Goal: Communication & Community: Answer question/provide support

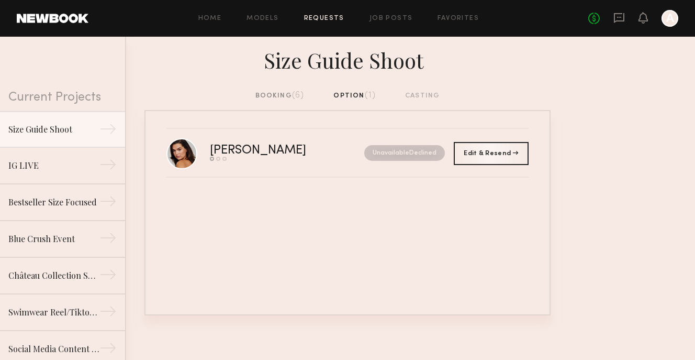
click at [626, 18] on div "No fees up to $5,000 A" at bounding box center [634, 18] width 90 height 17
click at [622, 16] on icon at bounding box center [620, 18] width 12 height 12
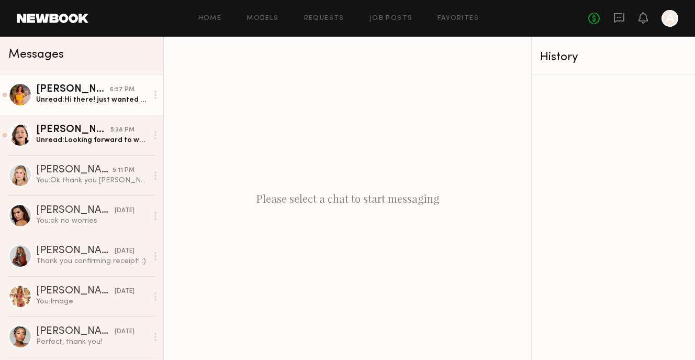
click at [102, 102] on div "Unread: Hi there! just wanted to check in, are you thinking of shooting on the …" at bounding box center [92, 100] width 112 height 10
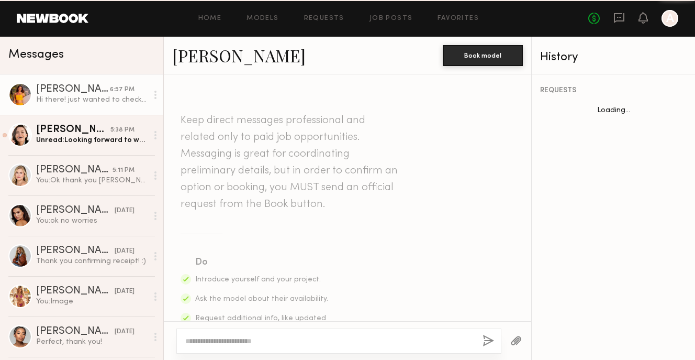
scroll to position [695, 0]
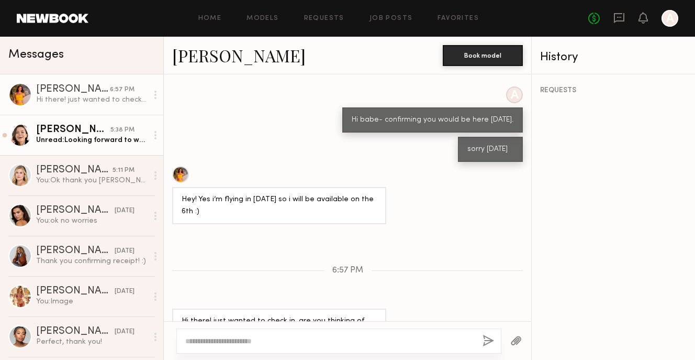
click at [109, 124] on link "[PERSON_NAME] 5:38 PM Unread: Looking forward to working with you! See you [DAT…" at bounding box center [81, 135] width 163 height 40
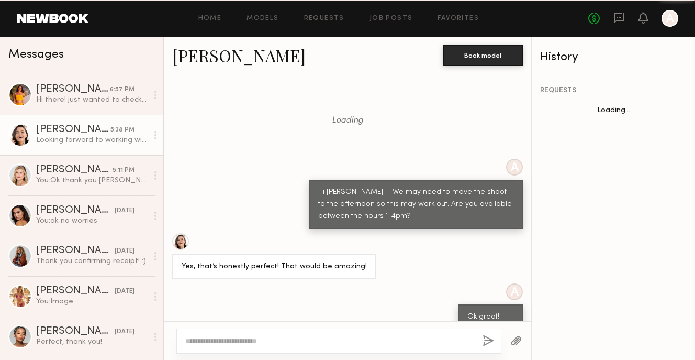
scroll to position [899, 0]
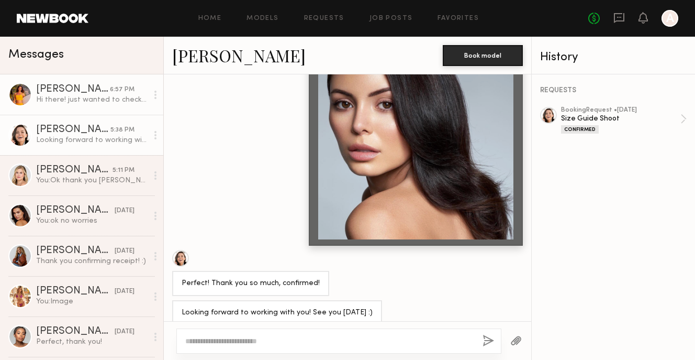
click at [106, 98] on div "Hi there! just wanted to check in, are you thinking of shooting on the 6th?" at bounding box center [92, 100] width 112 height 10
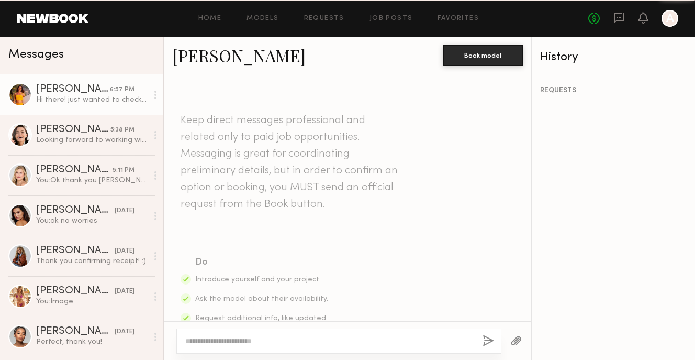
scroll to position [695, 0]
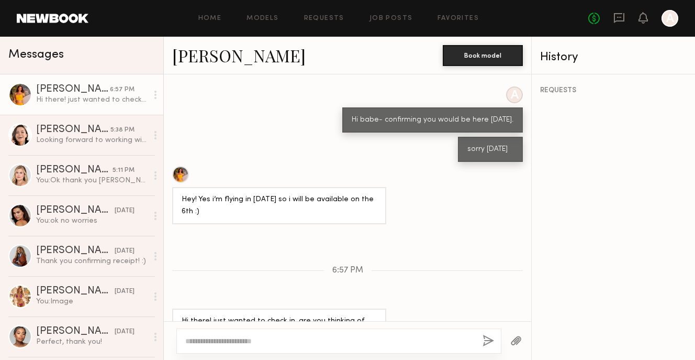
click at [212, 345] on textarea at bounding box center [329, 341] width 289 height 10
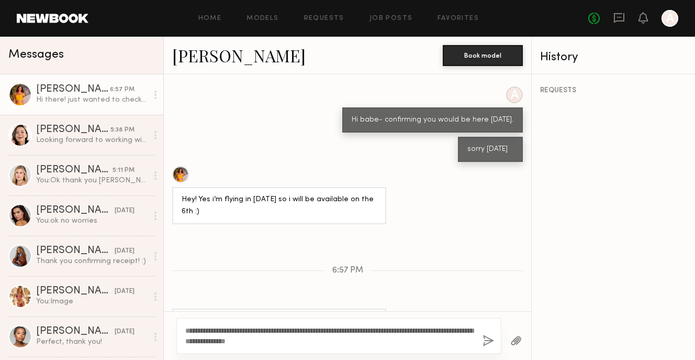
type textarea "**********"
click at [485, 339] on button "button" at bounding box center [489, 341] width 12 height 13
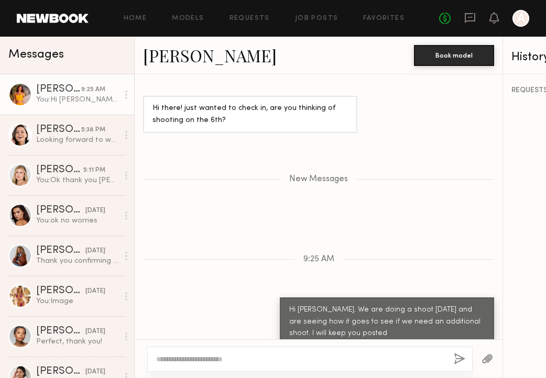
scroll to position [889, 0]
